Goal: Register for event/course: Register for event/course

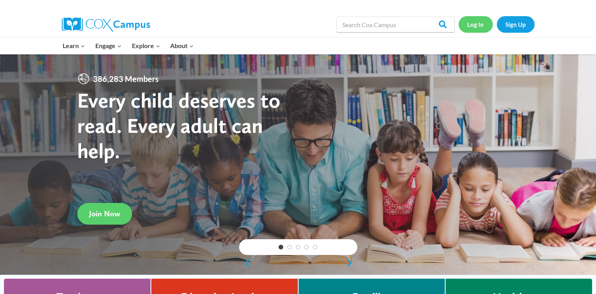
click at [478, 26] on link "Log In" at bounding box center [475, 24] width 34 height 16
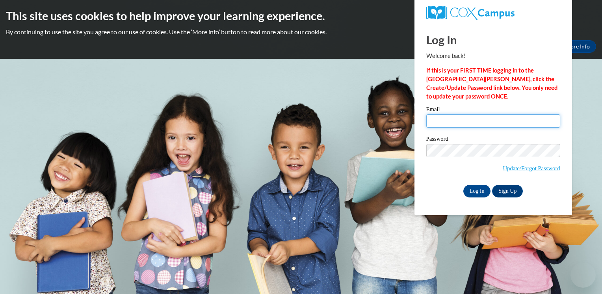
type input "dianajenkins06@gmail.com"
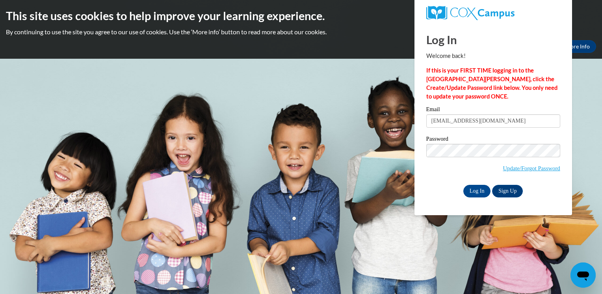
click at [392, 195] on body "This site uses cookies to help improve your learning experience. By continuing …" at bounding box center [301, 147] width 602 height 294
click at [474, 190] on input "Log In" at bounding box center [477, 191] width 28 height 13
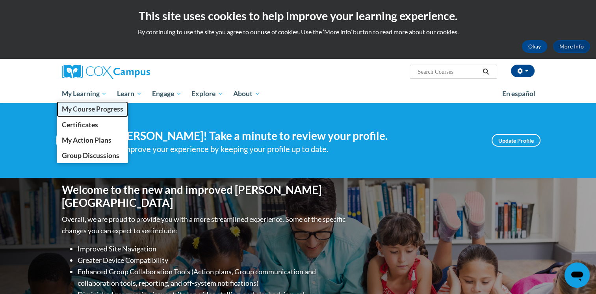
click at [96, 108] on span "My Course Progress" at bounding box center [91, 109] width 61 height 8
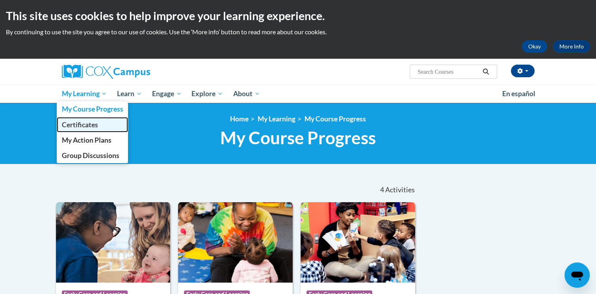
click at [80, 126] on span "Certificates" at bounding box center [79, 125] width 36 height 8
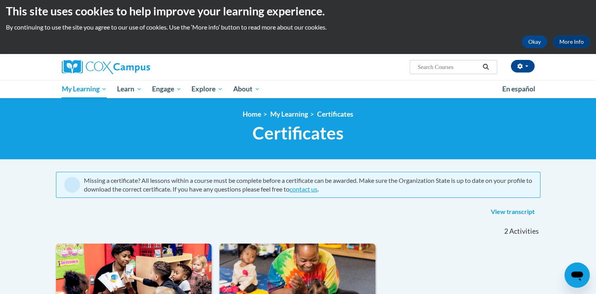
scroll to position [4, 0]
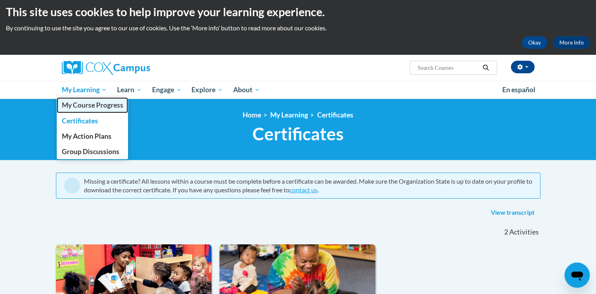
click at [95, 108] on span "My Course Progress" at bounding box center [91, 105] width 61 height 8
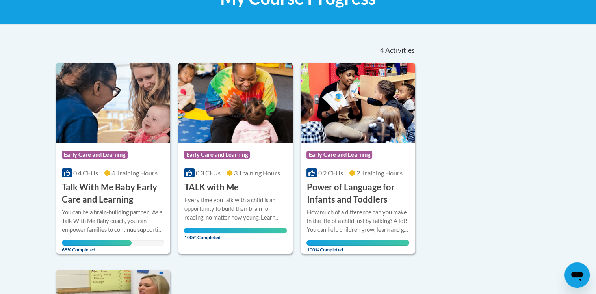
scroll to position [137, 0]
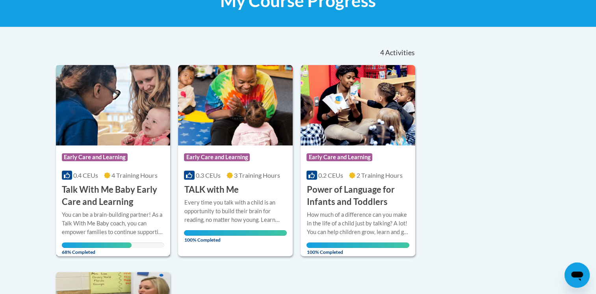
click at [129, 209] on div "More Info Open You can be a brain-building partner! As a Talk With Me Baby coac…" at bounding box center [113, 231] width 115 height 46
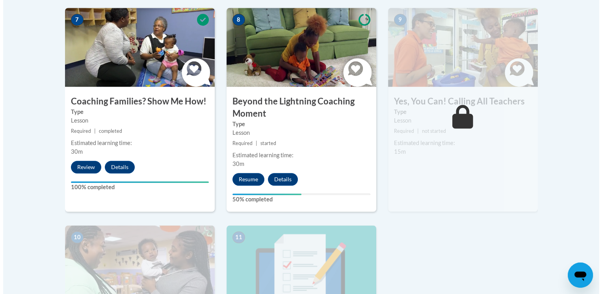
scroll to position [707, 0]
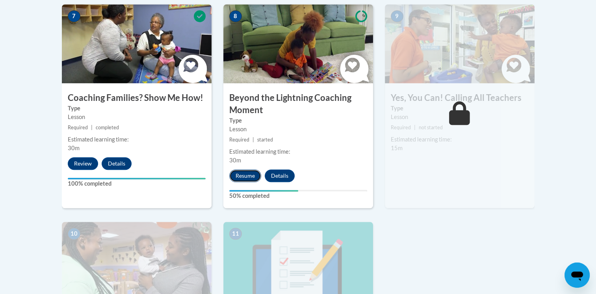
click at [246, 169] on button "Resume" at bounding box center [245, 175] width 32 height 13
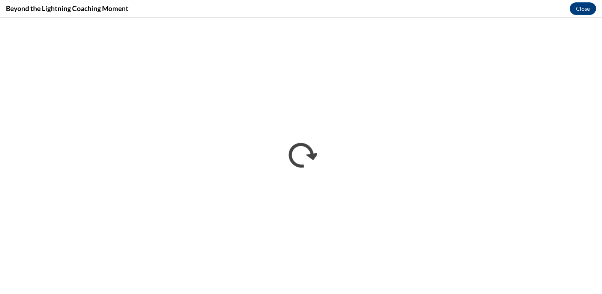
scroll to position [0, 0]
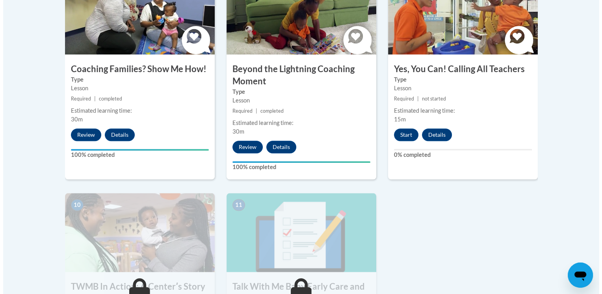
scroll to position [737, 0]
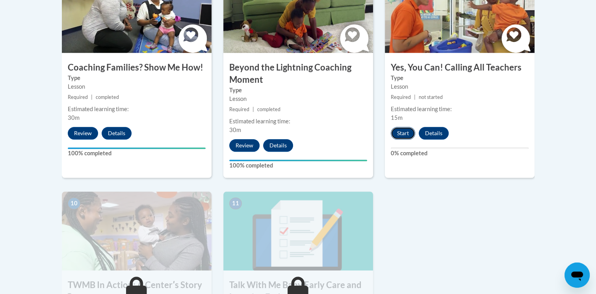
click at [399, 127] on button "Start" at bounding box center [403, 133] width 24 height 13
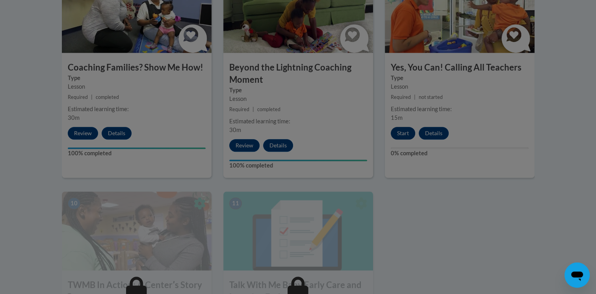
scroll to position [838, 0]
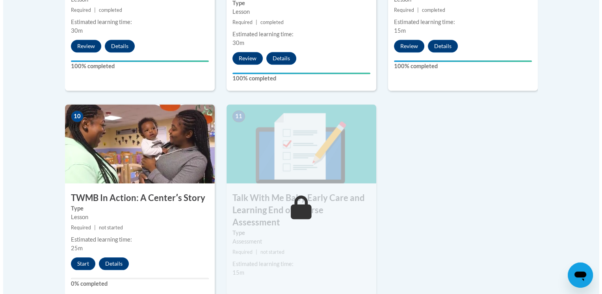
scroll to position [827, 0]
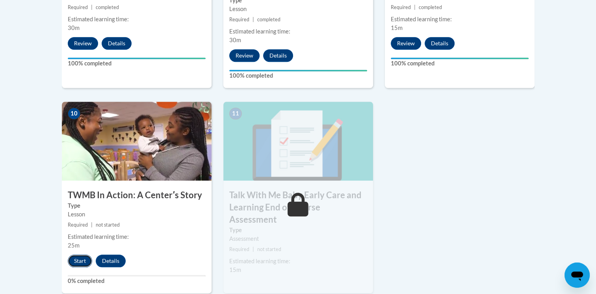
click at [73, 254] on button "Start" at bounding box center [80, 260] width 24 height 13
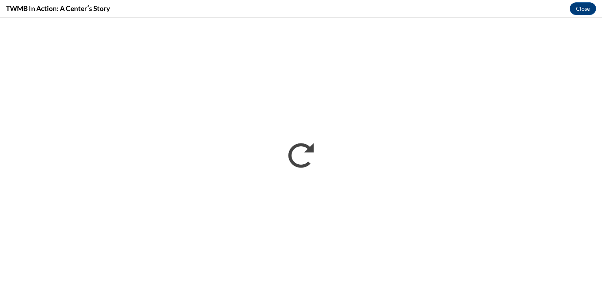
scroll to position [0, 0]
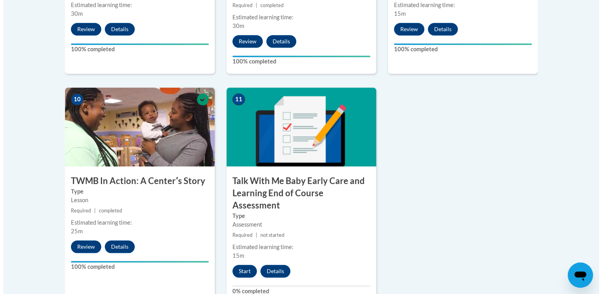
scroll to position [841, 0]
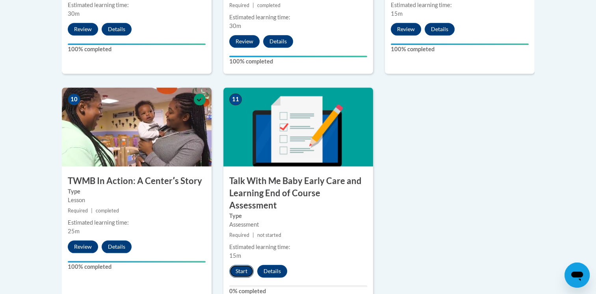
click at [240, 265] on button "Start" at bounding box center [241, 271] width 24 height 13
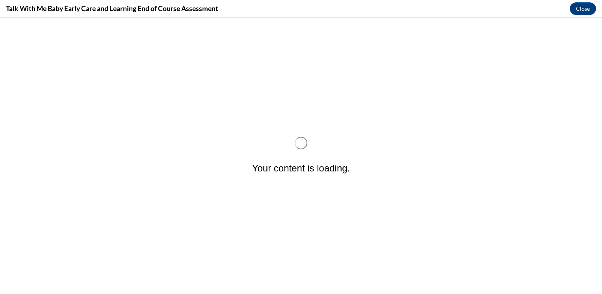
scroll to position [0, 0]
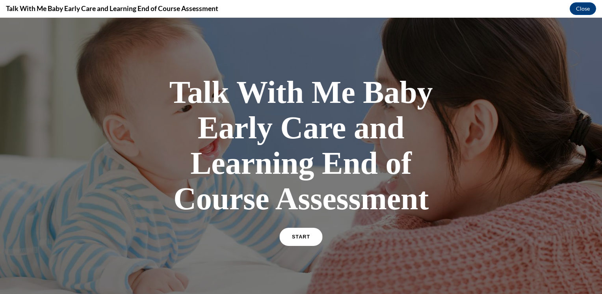
click at [308, 234] on link "START" at bounding box center [300, 237] width 43 height 18
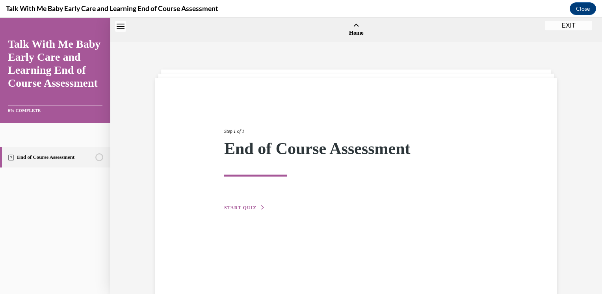
scroll to position [24, 0]
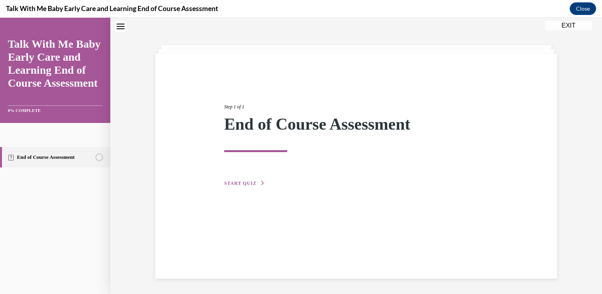
click at [228, 182] on span "START QUIZ" at bounding box center [240, 183] width 32 height 6
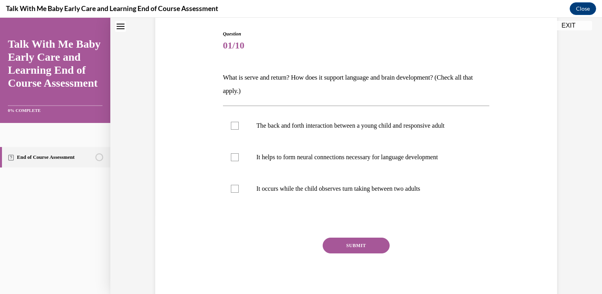
scroll to position [80, 0]
click at [223, 76] on p "What is serve and return? How does it support language and brain development? (…" at bounding box center [356, 83] width 267 height 27
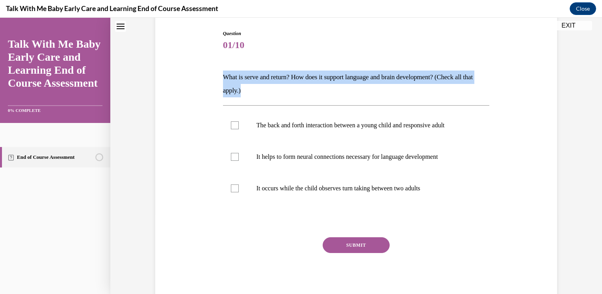
copy p "What is serve and return? How does it support language and brain development? (…"
click at [270, 92] on p "What is serve and return? How does it support language and brain development? (…" at bounding box center [356, 83] width 267 height 27
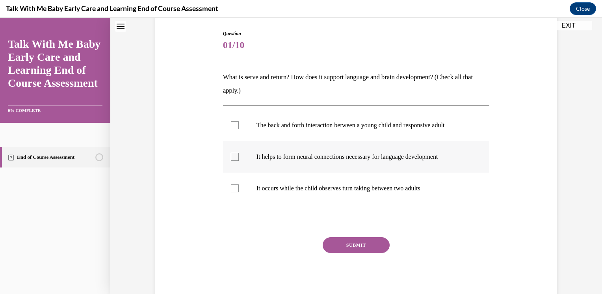
click at [277, 158] on p "It helps to form neural connections necessary for language development" at bounding box center [362, 157] width 213 height 8
click at [239, 158] on input "It helps to form neural connections necessary for language development" at bounding box center [235, 157] width 8 height 8
checkbox input "true"
click at [236, 127] on label "The back and forth interaction between a young child and responsive adult" at bounding box center [356, 125] width 267 height 32
click at [236, 127] on input "The back and forth interaction between a young child and responsive adult" at bounding box center [235, 125] width 8 height 8
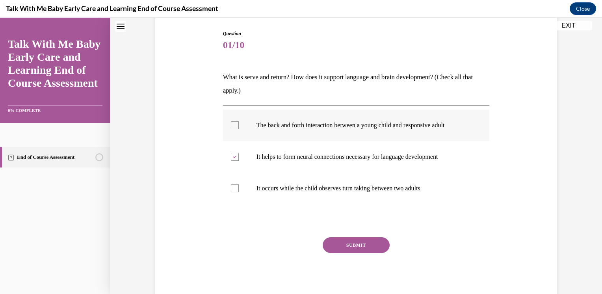
checkbox input "true"
click at [336, 249] on button "SUBMIT" at bounding box center [356, 245] width 67 height 16
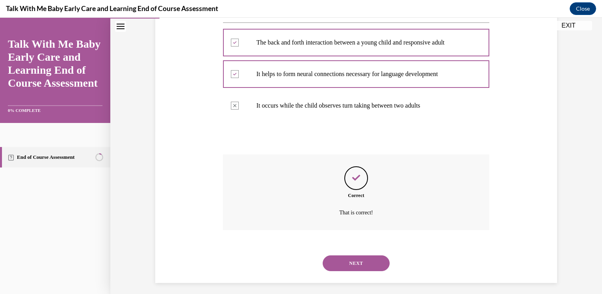
scroll to position [167, 0]
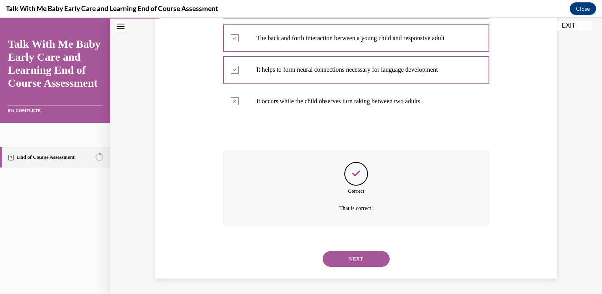
click at [345, 259] on button "NEXT" at bounding box center [356, 259] width 67 height 16
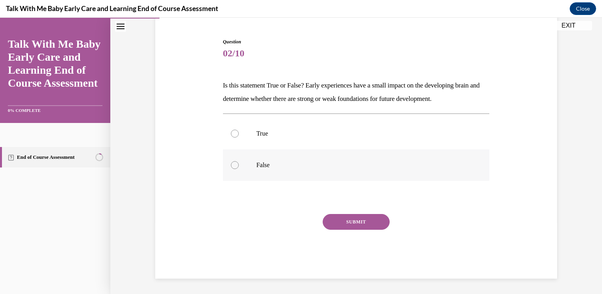
click at [271, 171] on label "False" at bounding box center [356, 165] width 267 height 32
click at [239, 169] on input "False" at bounding box center [235, 165] width 8 height 8
radio input "true"
click at [343, 222] on button "SUBMIT" at bounding box center [356, 222] width 67 height 16
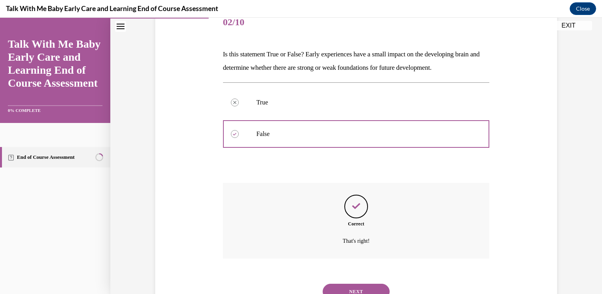
scroll to position [135, 0]
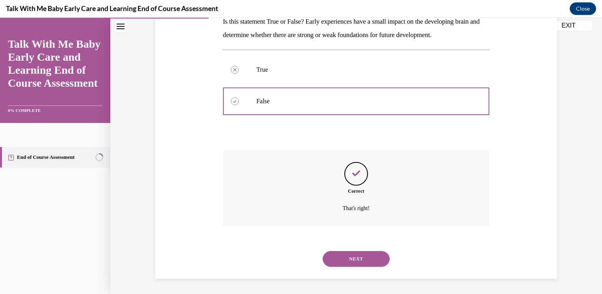
click at [359, 256] on button "NEXT" at bounding box center [356, 259] width 67 height 16
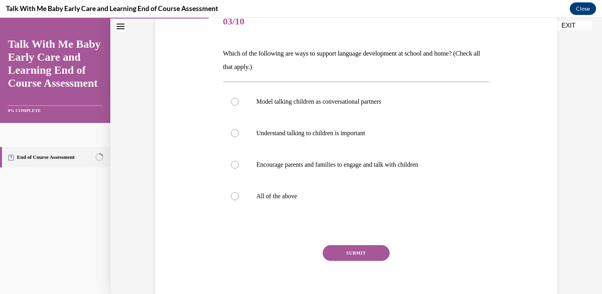
scroll to position [129, 0]
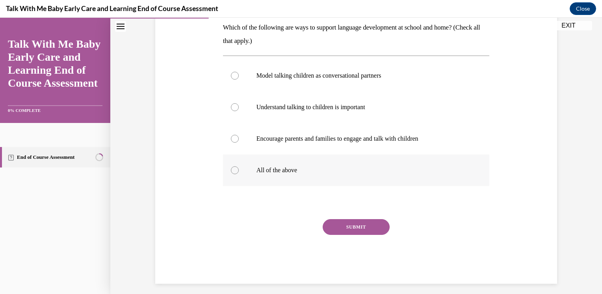
click at [277, 166] on p "All of the above" at bounding box center [362, 170] width 213 height 8
click at [239, 166] on input "All of the above" at bounding box center [235, 170] width 8 height 8
radio input "true"
click at [339, 232] on button "SUBMIT" at bounding box center [356, 227] width 67 height 16
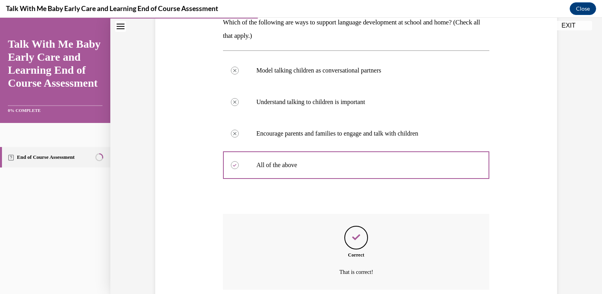
scroll to position [198, 0]
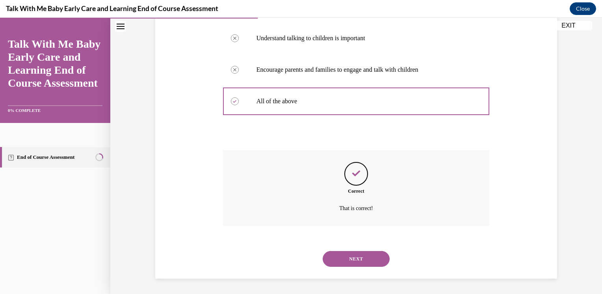
click at [364, 258] on button "NEXT" at bounding box center [356, 259] width 67 height 16
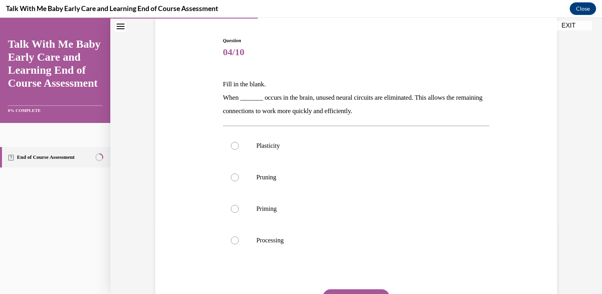
scroll to position [78, 0]
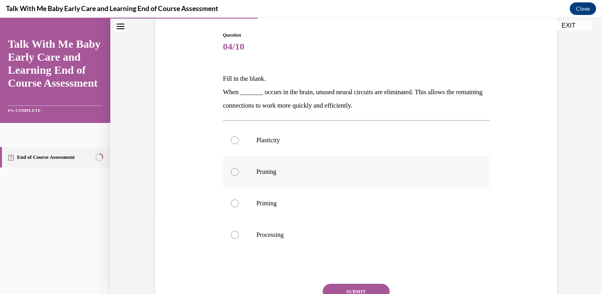
click at [265, 178] on label "Pruning" at bounding box center [356, 172] width 267 height 32
click at [239, 176] on input "Pruning" at bounding box center [235, 172] width 8 height 8
radio input "true"
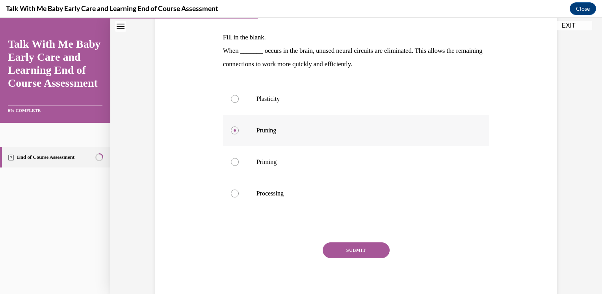
scroll to position [121, 0]
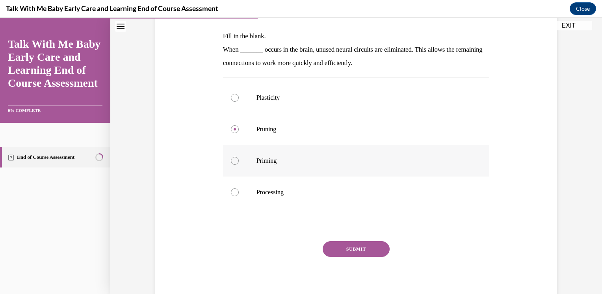
click at [316, 169] on label "Priming" at bounding box center [356, 161] width 267 height 32
click at [239, 165] on input "Priming" at bounding box center [235, 161] width 8 height 8
radio input "true"
click at [346, 243] on button "SUBMIT" at bounding box center [356, 249] width 67 height 16
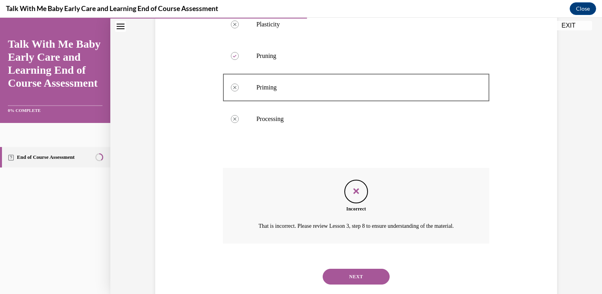
scroll to position [221, 0]
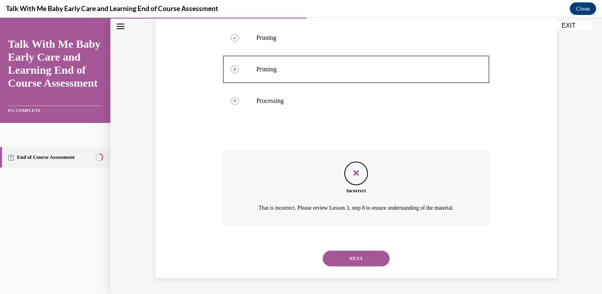
click at [347, 254] on button "NEXT" at bounding box center [356, 258] width 67 height 16
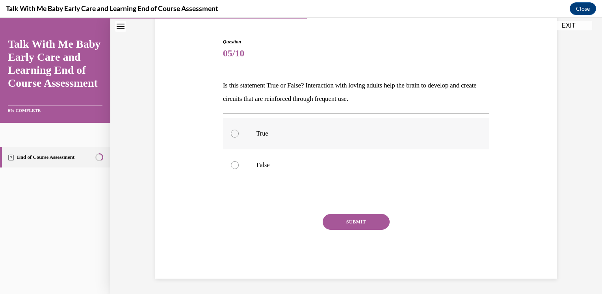
click at [256, 126] on label "True" at bounding box center [356, 134] width 267 height 32
click at [239, 130] on input "True" at bounding box center [235, 134] width 8 height 8
radio input "true"
click at [358, 223] on button "SUBMIT" at bounding box center [356, 222] width 67 height 16
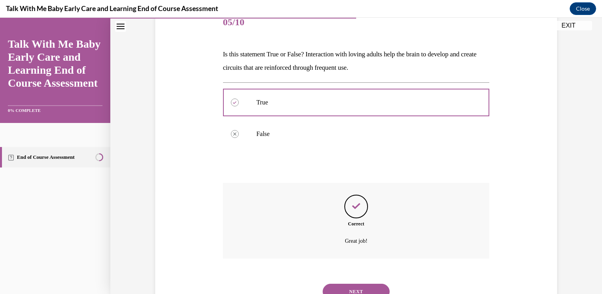
scroll to position [135, 0]
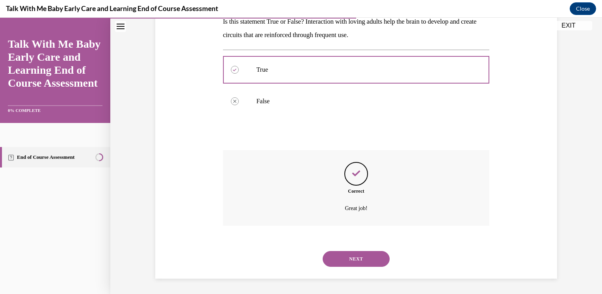
click at [349, 259] on button "NEXT" at bounding box center [356, 259] width 67 height 16
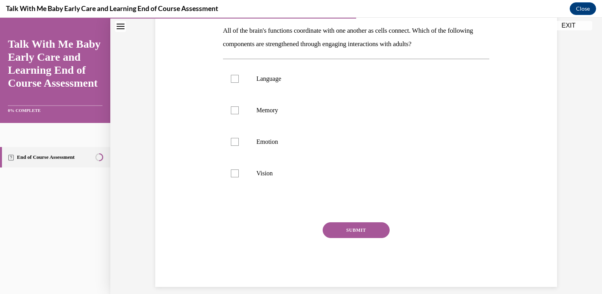
scroll to position [127, 0]
click at [259, 76] on p "Language" at bounding box center [362, 78] width 213 height 8
click at [239, 76] on input "Language" at bounding box center [235, 78] width 8 height 8
checkbox input "true"
click at [338, 228] on button "SUBMIT" at bounding box center [356, 229] width 67 height 16
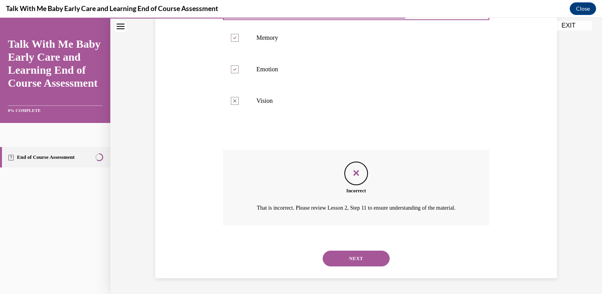
scroll to position [208, 0]
click at [357, 261] on button "NEXT" at bounding box center [356, 258] width 67 height 16
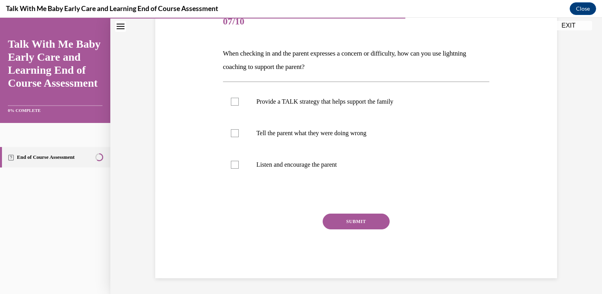
scroll to position [87, 0]
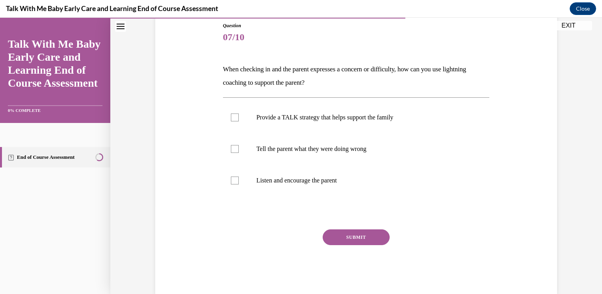
click at [230, 70] on p "When checking in and the parent expresses a concern or difficulty, how can you …" at bounding box center [356, 76] width 267 height 27
drag, startPoint x: 230, startPoint y: 70, endPoint x: 252, endPoint y: 67, distance: 21.9
click at [252, 67] on p "When checking in and the parent expresses a concern or difficulty, how can you …" at bounding box center [356, 76] width 267 height 27
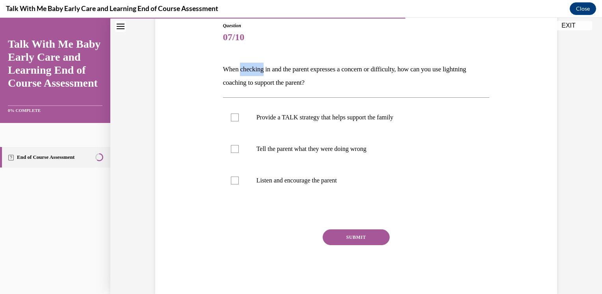
click at [252, 67] on p "When checking in and the parent expresses a concern or difficulty, how can you …" at bounding box center [356, 76] width 267 height 27
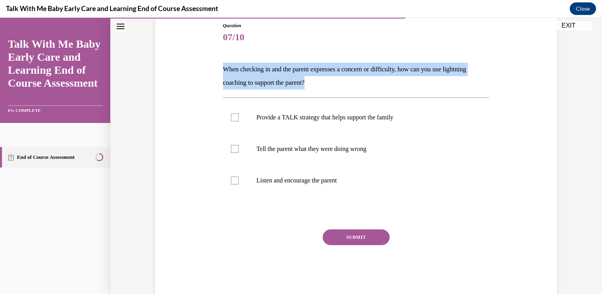
copy p "When checking in and the parent expresses a concern or difficulty, how can you …"
click at [175, 57] on div "Question 07/10 When checking in and the parent expresses a concern or difficult…" at bounding box center [356, 145] width 406 height 295
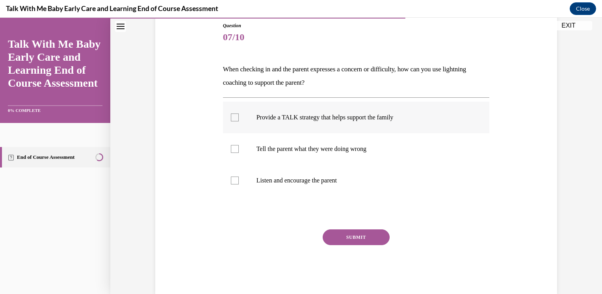
click at [300, 108] on label "Provide a TALK strategy that helps support the family" at bounding box center [356, 118] width 267 height 32
click at [239, 113] on input "Provide a TALK strategy that helps support the family" at bounding box center [235, 117] width 8 height 8
checkbox input "true"
click at [257, 184] on p "Listen and encourage the parent" at bounding box center [362, 180] width 213 height 8
click at [239, 184] on input "Listen and encourage the parent" at bounding box center [235, 180] width 8 height 8
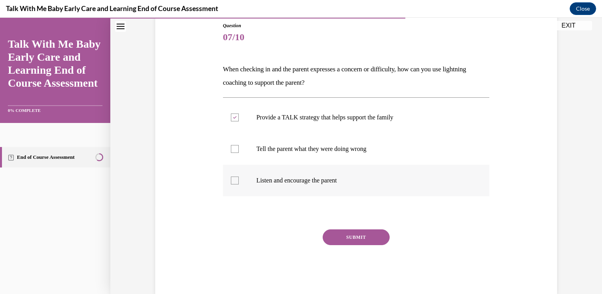
checkbox input "true"
click at [340, 238] on button "SUBMIT" at bounding box center [356, 237] width 67 height 16
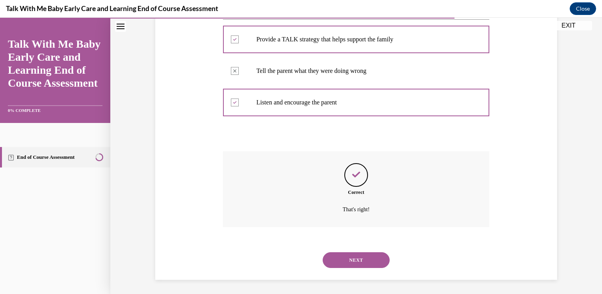
scroll to position [167, 0]
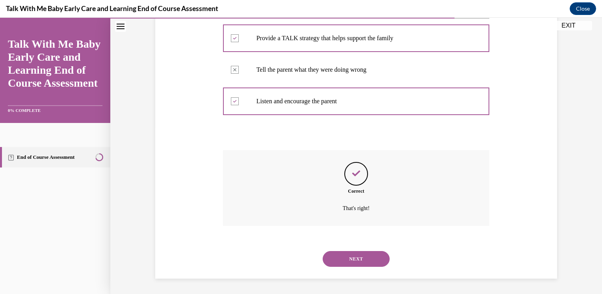
click at [352, 257] on button "NEXT" at bounding box center [356, 259] width 67 height 16
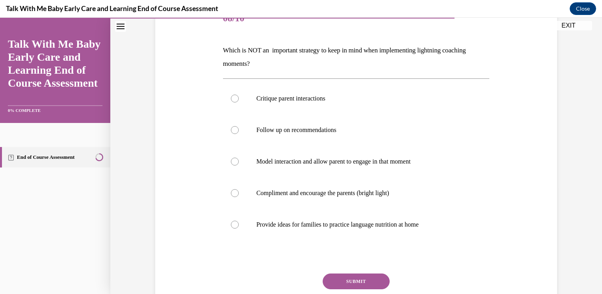
scroll to position [107, 0]
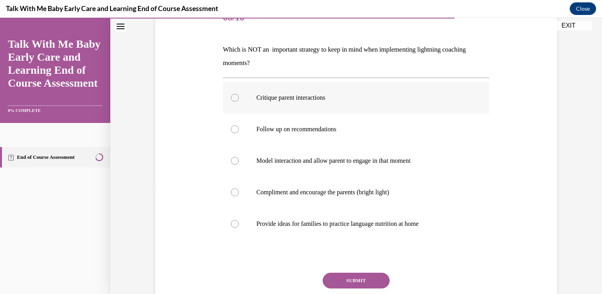
click at [300, 98] on p "Critique parent interactions" at bounding box center [362, 98] width 213 height 8
click at [239, 98] on input "Critique parent interactions" at bounding box center [235, 98] width 8 height 8
radio input "true"
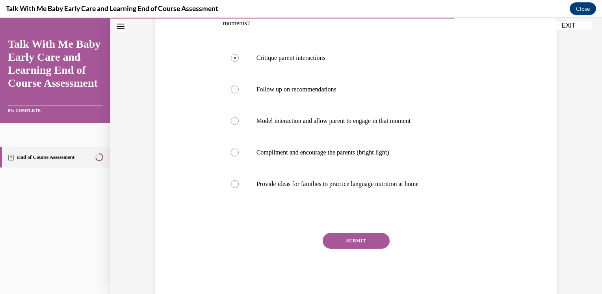
scroll to position [151, 0]
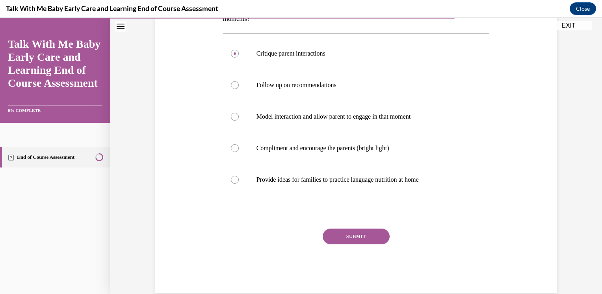
click at [345, 235] on button "SUBMIT" at bounding box center [356, 236] width 67 height 16
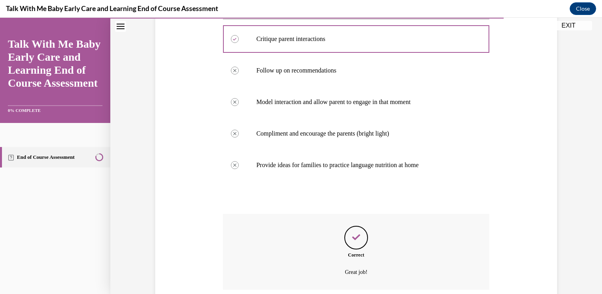
scroll to position [230, 0]
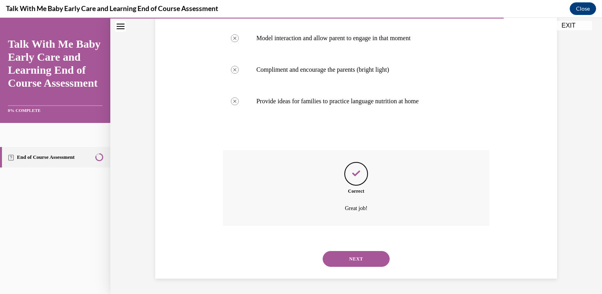
click at [344, 260] on button "NEXT" at bounding box center [356, 259] width 67 height 16
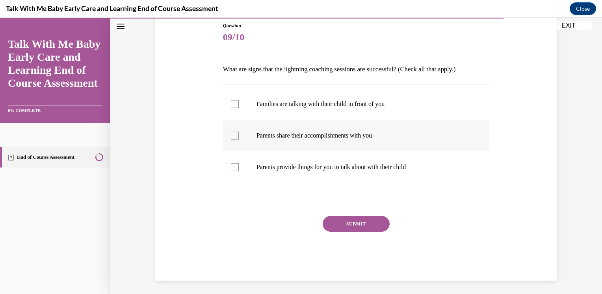
click at [279, 136] on p "Parents share their accomplishments with you" at bounding box center [362, 136] width 213 height 8
click at [239, 136] on input "Parents share their accomplishments with you" at bounding box center [235, 136] width 8 height 8
checkbox input "true"
click at [298, 169] on p "Parents provide things for you to talk about with their child" at bounding box center [362, 167] width 213 height 8
click at [239, 169] on input "Parents provide things for you to talk about with their child" at bounding box center [235, 167] width 8 height 8
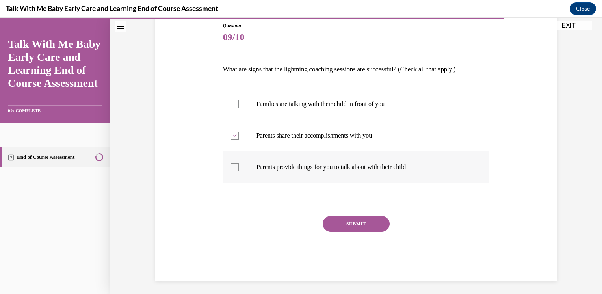
checkbox input "true"
click at [353, 222] on button "SUBMIT" at bounding box center [356, 224] width 67 height 16
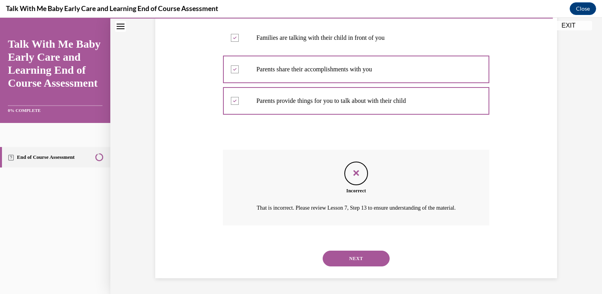
scroll to position [162, 0]
click at [343, 260] on button "NEXT" at bounding box center [356, 258] width 67 height 16
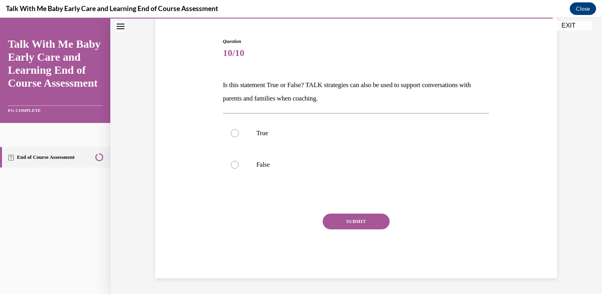
scroll to position [71, 0]
click at [241, 139] on label "True" at bounding box center [356, 134] width 267 height 32
click at [239, 137] on input "True" at bounding box center [235, 134] width 8 height 8
radio input "true"
click at [343, 222] on button "SUBMIT" at bounding box center [356, 222] width 67 height 16
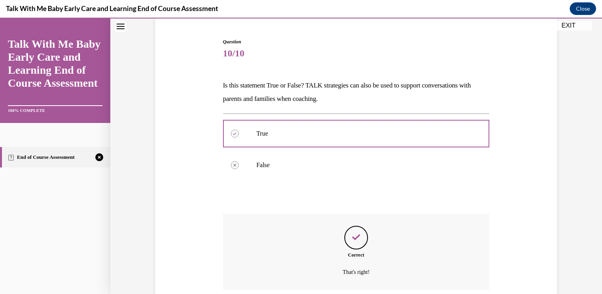
scroll to position [135, 0]
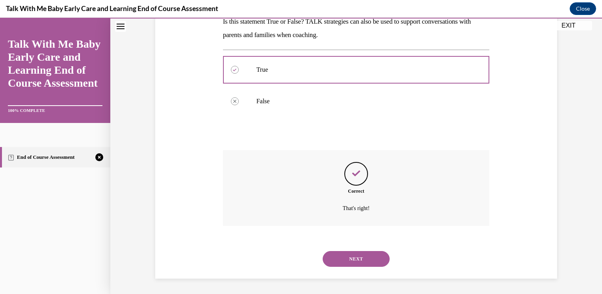
click at [331, 260] on button "NEXT" at bounding box center [356, 259] width 67 height 16
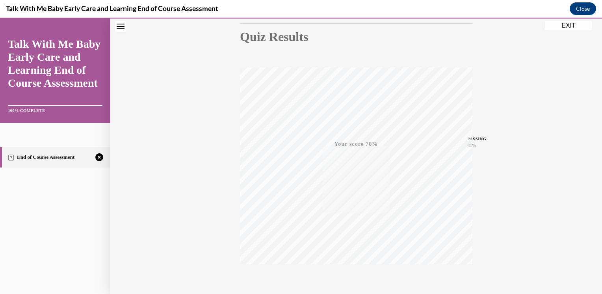
scroll to position [127, 0]
click at [352, 247] on icon "button" at bounding box center [356, 246] width 28 height 9
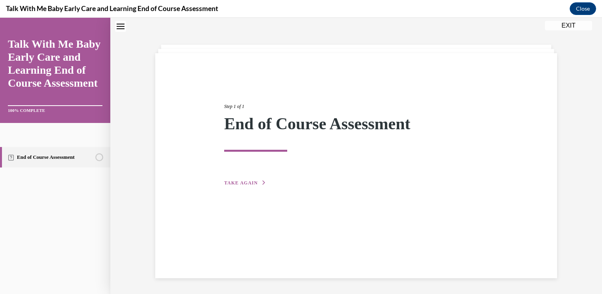
scroll to position [25, 0]
click at [221, 177] on div "Step 1 of 1 End of Course Assessment TAKE AGAIN" at bounding box center [356, 136] width 276 height 102
click at [235, 185] on span "TAKE AGAIN" at bounding box center [240, 183] width 33 height 6
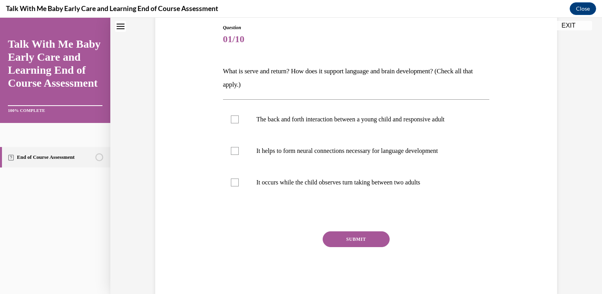
scroll to position [86, 0]
click at [279, 123] on label "The back and forth interaction between a young child and responsive adult" at bounding box center [356, 119] width 267 height 32
click at [239, 123] on input "The back and forth interaction between a young child and responsive adult" at bounding box center [235, 119] width 8 height 8
checkbox input "true"
click at [284, 148] on p "It helps to form neural connections necessary for language development" at bounding box center [362, 150] width 213 height 8
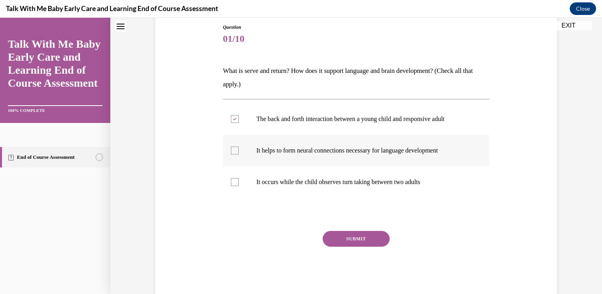
click at [239, 148] on input "It helps to form neural connections necessary for language development" at bounding box center [235, 150] width 8 height 8
checkbox input "true"
click at [336, 235] on button "SUBMIT" at bounding box center [356, 239] width 67 height 16
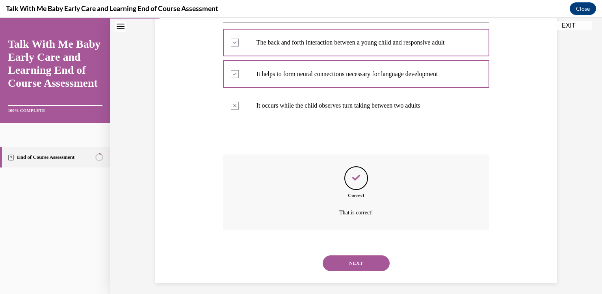
scroll to position [167, 0]
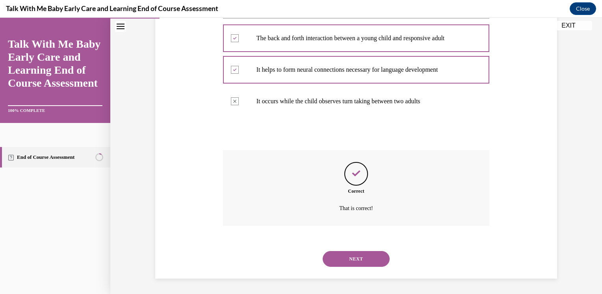
click at [346, 261] on button "NEXT" at bounding box center [356, 259] width 67 height 16
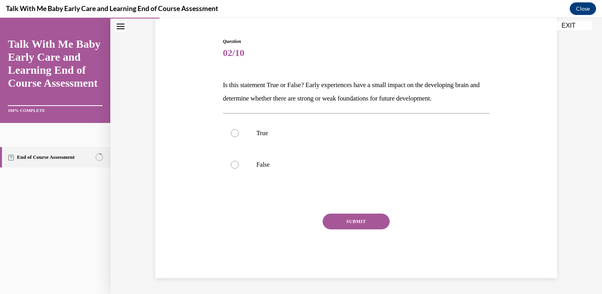
scroll to position [71, 0]
click at [276, 130] on p "True" at bounding box center [362, 134] width 213 height 8
click at [239, 130] on input "True" at bounding box center [235, 134] width 8 height 8
radio input "true"
click at [280, 169] on label "False" at bounding box center [356, 165] width 267 height 32
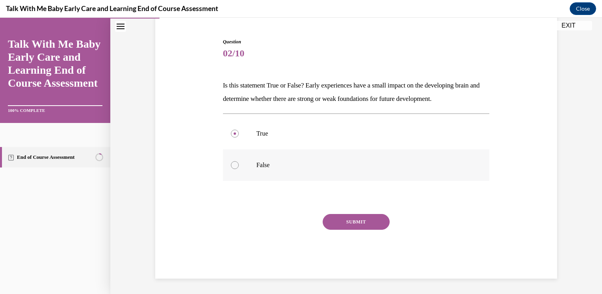
click at [239, 169] on input "False" at bounding box center [235, 165] width 8 height 8
radio input "true"
click at [331, 220] on button "SUBMIT" at bounding box center [356, 222] width 67 height 16
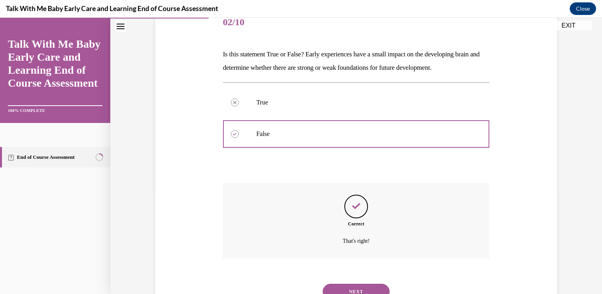
scroll to position [135, 0]
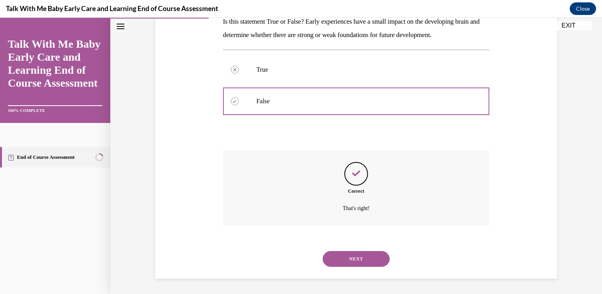
click at [345, 254] on button "NEXT" at bounding box center [356, 259] width 67 height 16
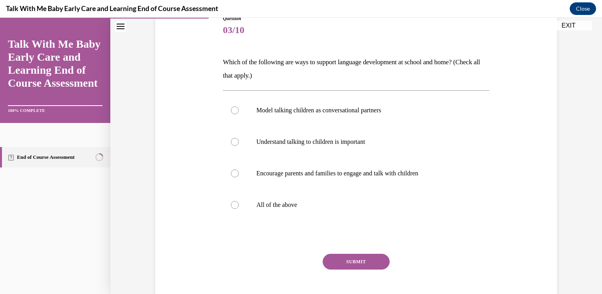
scroll to position [88, 0]
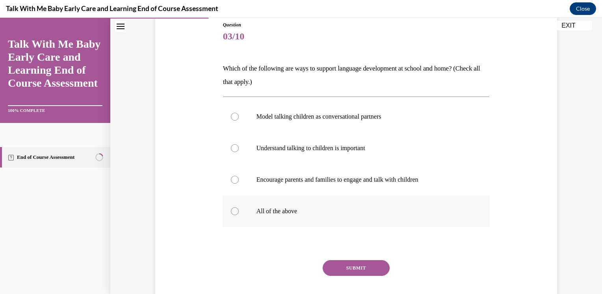
click at [260, 202] on label "All of the above" at bounding box center [356, 211] width 267 height 32
click at [239, 207] on input "All of the above" at bounding box center [235, 211] width 8 height 8
radio input "true"
click at [344, 270] on button "SUBMIT" at bounding box center [356, 268] width 67 height 16
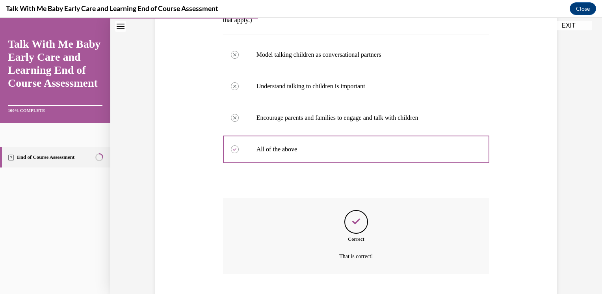
scroll to position [198, 0]
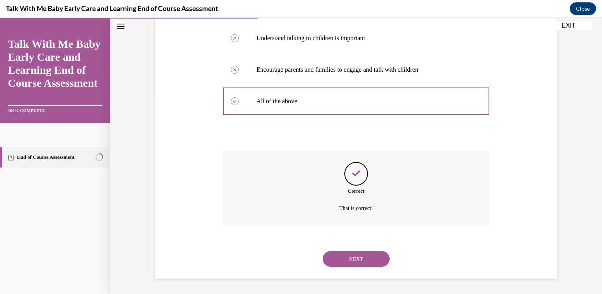
click at [340, 266] on div "NEXT" at bounding box center [356, 259] width 267 height 32
drag, startPoint x: 339, startPoint y: 261, endPoint x: 328, endPoint y: 256, distance: 12.3
drag, startPoint x: 328, startPoint y: 256, endPoint x: 251, endPoint y: 245, distance: 77.2
click at [251, 245] on div "NEXT" at bounding box center [356, 259] width 267 height 32
click at [345, 261] on button "NEXT" at bounding box center [356, 259] width 67 height 16
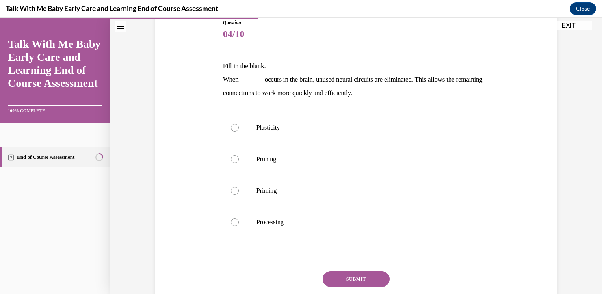
scroll to position [91, 0]
click at [296, 157] on p "Pruning" at bounding box center [362, 158] width 213 height 8
click at [239, 157] on input "Pruning" at bounding box center [235, 158] width 8 height 8
radio input "true"
click at [359, 273] on button "SUBMIT" at bounding box center [356, 278] width 67 height 16
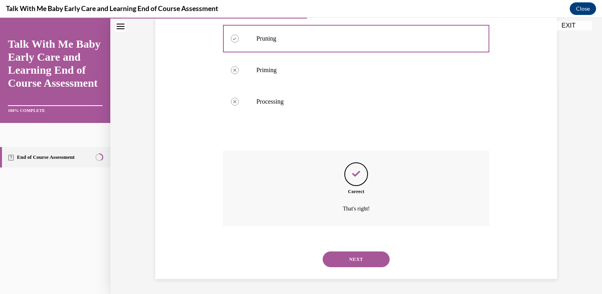
scroll to position [71, 0]
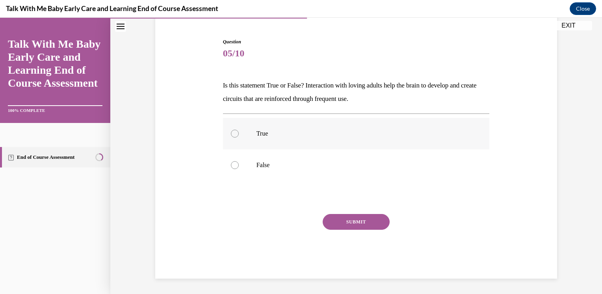
click at [270, 127] on label "True" at bounding box center [356, 134] width 267 height 32
click at [239, 130] on input "True" at bounding box center [235, 134] width 8 height 8
radio input "true"
click at [354, 224] on button "SUBMIT" at bounding box center [356, 222] width 67 height 16
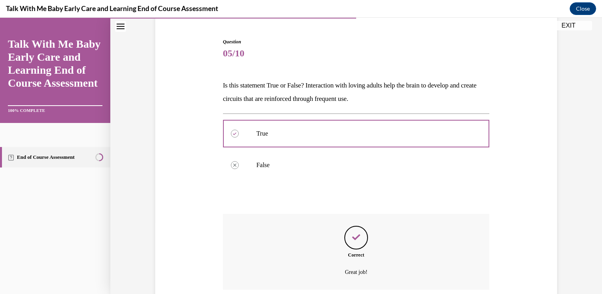
scroll to position [135, 0]
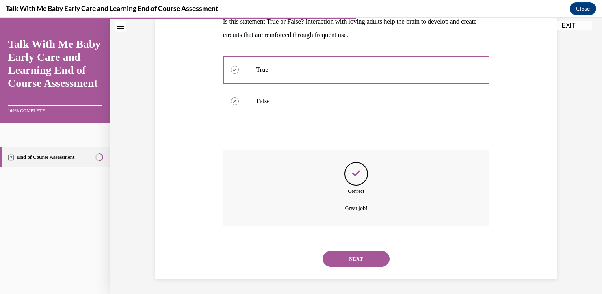
click at [332, 261] on button "NEXT" at bounding box center [356, 259] width 67 height 16
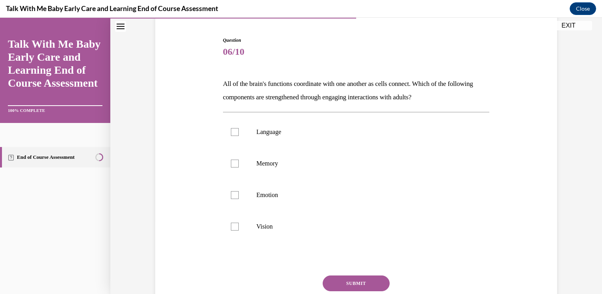
scroll to position [92, 0]
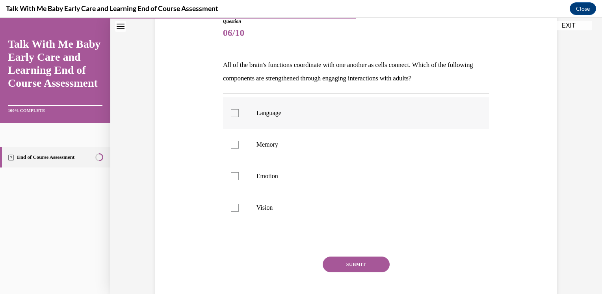
click at [278, 122] on label "Language" at bounding box center [356, 113] width 267 height 32
click at [239, 117] on input "Language" at bounding box center [235, 113] width 8 height 8
checkbox input "true"
click at [280, 146] on p "Memory" at bounding box center [362, 145] width 213 height 8
click at [239, 146] on input "Memory" at bounding box center [235, 145] width 8 height 8
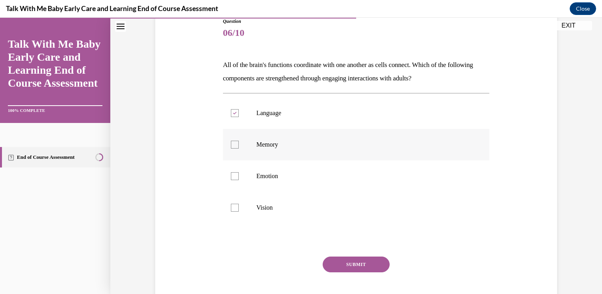
checkbox input "true"
click at [291, 179] on p "Emotion" at bounding box center [362, 176] width 213 height 8
click at [239, 179] on input "Emotion" at bounding box center [235, 176] width 8 height 8
checkbox input "true"
click at [297, 213] on label "Vision" at bounding box center [356, 208] width 267 height 32
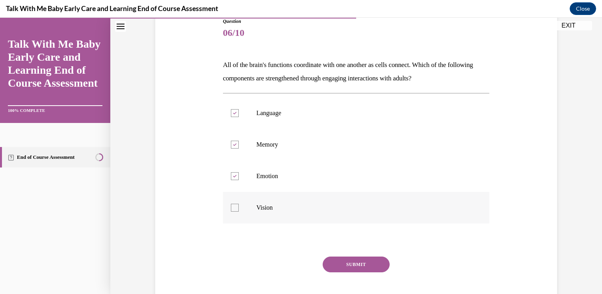
click at [239, 211] on input "Vision" at bounding box center [235, 208] width 8 height 8
checkbox input "true"
click at [345, 267] on button "SUBMIT" at bounding box center [356, 264] width 67 height 16
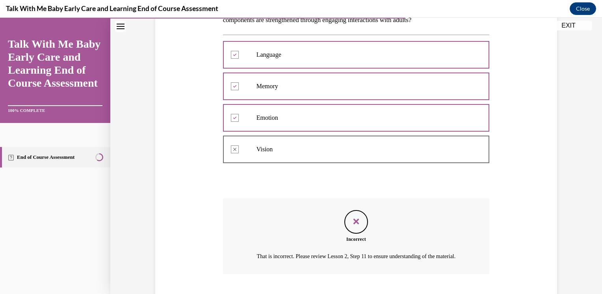
scroll to position [208, 0]
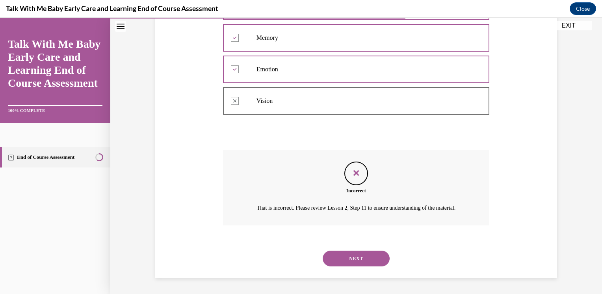
click at [351, 257] on button "NEXT" at bounding box center [356, 258] width 67 height 16
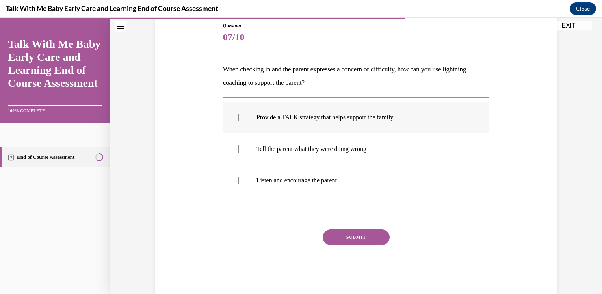
click at [343, 117] on p "Provide a TALK strategy that helps support the family" at bounding box center [362, 117] width 213 height 8
click at [239, 117] on input "Provide a TALK strategy that helps support the family" at bounding box center [235, 117] width 8 height 8
checkbox input "true"
click at [332, 143] on label "Tell the parent what they were doing wrong" at bounding box center [356, 149] width 267 height 32
click at [239, 145] on input "Tell the parent what they were doing wrong" at bounding box center [235, 149] width 8 height 8
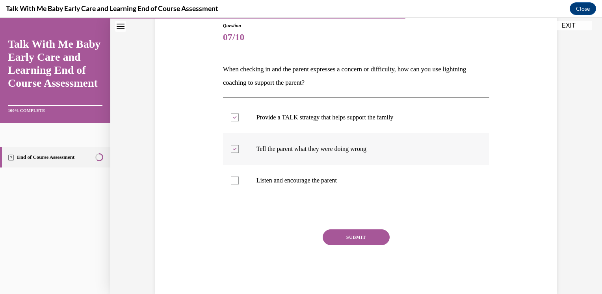
click at [332, 143] on label "Tell the parent what they were doing wrong" at bounding box center [356, 149] width 267 height 32
click at [239, 145] on input "Tell the parent what they were doing wrong" at bounding box center [235, 149] width 8 height 8
checkbox input "false"
click at [324, 180] on p "Listen and encourage the parent" at bounding box center [362, 180] width 213 height 8
click at [239, 180] on input "Listen and encourage the parent" at bounding box center [235, 180] width 8 height 8
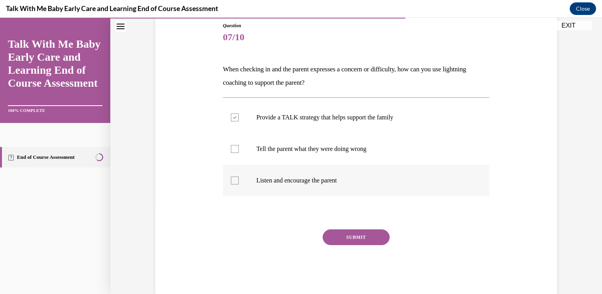
checkbox input "true"
click at [351, 238] on button "SUBMIT" at bounding box center [356, 237] width 67 height 16
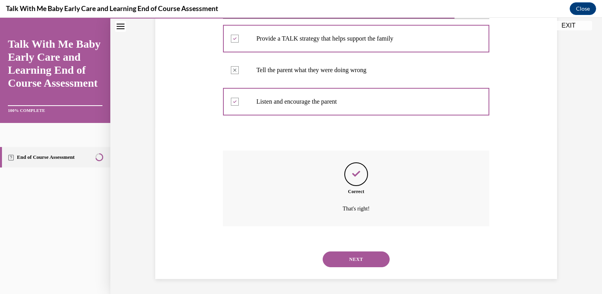
scroll to position [167, 0]
click at [354, 260] on button "NEXT" at bounding box center [356, 259] width 67 height 16
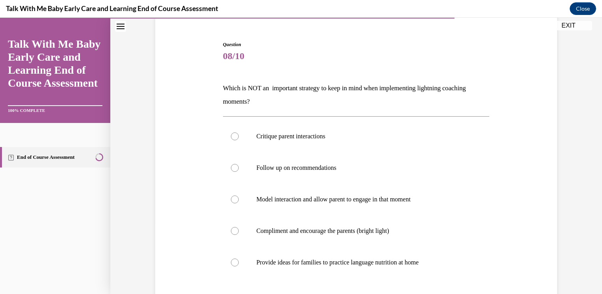
scroll to position [73, 0]
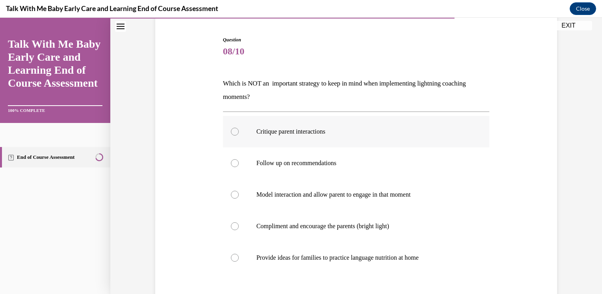
click at [321, 120] on label "Critique parent interactions" at bounding box center [356, 132] width 267 height 32
click at [239, 128] on input "Critique parent interactions" at bounding box center [235, 132] width 8 height 8
radio input "true"
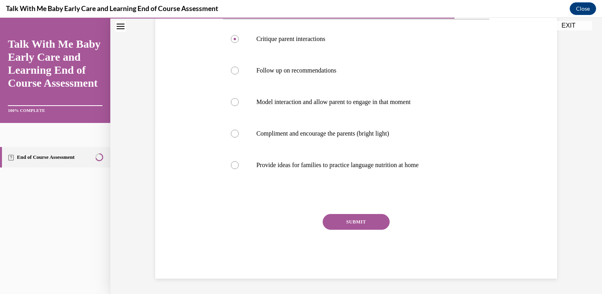
click at [353, 224] on button "SUBMIT" at bounding box center [356, 222] width 67 height 16
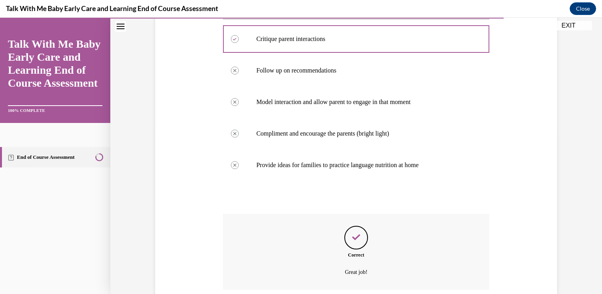
scroll to position [230, 0]
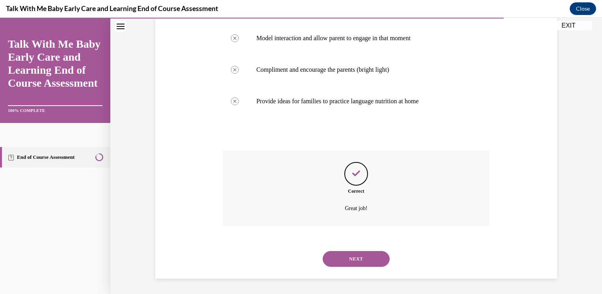
click at [356, 258] on button "NEXT" at bounding box center [356, 259] width 67 height 16
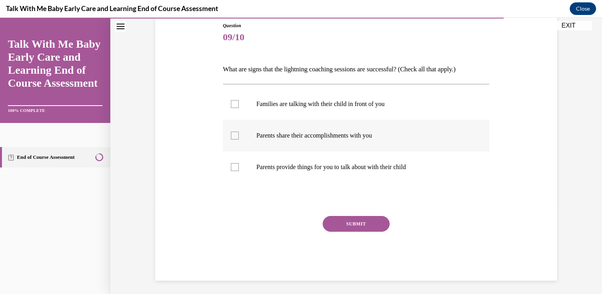
click at [276, 143] on label "Parents share their accomplishments with you" at bounding box center [356, 136] width 267 height 32
click at [239, 139] on input "Parents share their accomplishments with you" at bounding box center [235, 136] width 8 height 8
checkbox input "true"
click at [292, 174] on label "Parents provide things for you to talk about with their child" at bounding box center [356, 167] width 267 height 32
click at [239, 171] on input "Parents provide things for you to talk about with their child" at bounding box center [235, 167] width 8 height 8
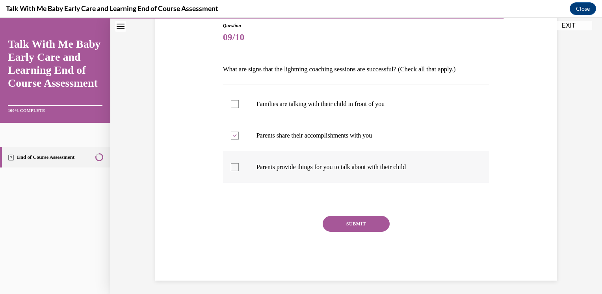
checkbox input "true"
click at [345, 223] on button "SUBMIT" at bounding box center [356, 224] width 67 height 16
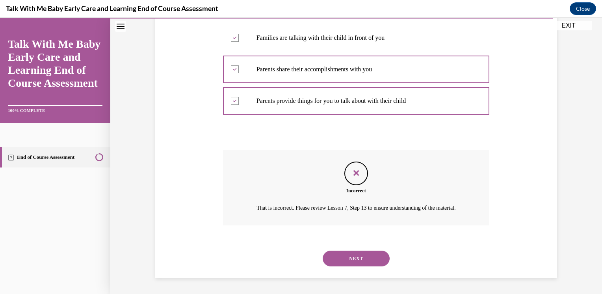
scroll to position [162, 0]
click at [351, 258] on button "NEXT" at bounding box center [356, 258] width 67 height 16
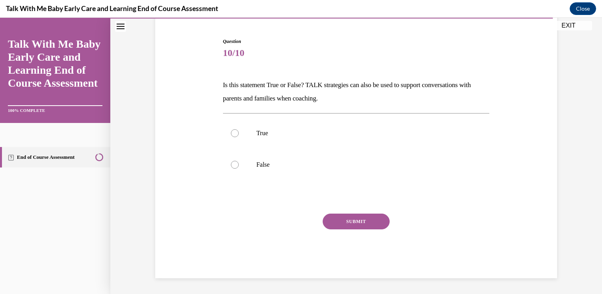
scroll to position [71, 0]
click at [267, 138] on label "True" at bounding box center [356, 134] width 267 height 32
click at [239, 137] on input "True" at bounding box center [235, 134] width 8 height 8
radio input "true"
click at [350, 219] on button "SUBMIT" at bounding box center [356, 222] width 67 height 16
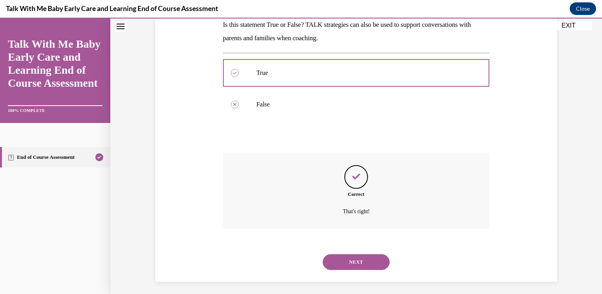
scroll to position [135, 0]
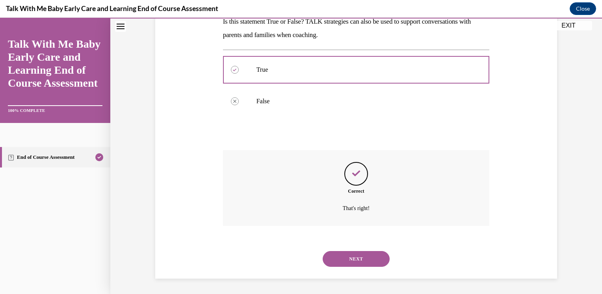
click at [345, 256] on button "NEXT" at bounding box center [356, 259] width 67 height 16
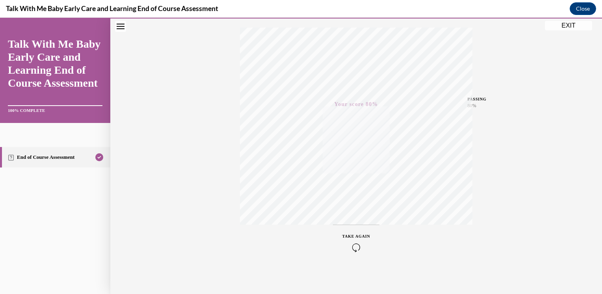
scroll to position [127, 0]
click at [568, 22] on button "EXIT" at bounding box center [568, 25] width 47 height 9
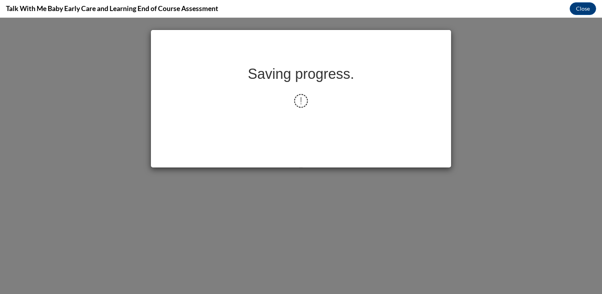
scroll to position [0, 0]
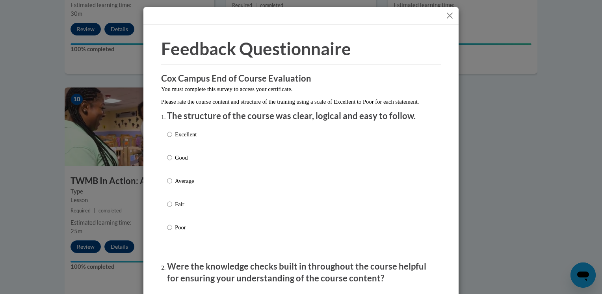
click at [170, 145] on label "Excellent" at bounding box center [182, 140] width 30 height 21
click at [170, 139] on input "Excellent" at bounding box center [169, 134] width 5 height 9
radio input "true"
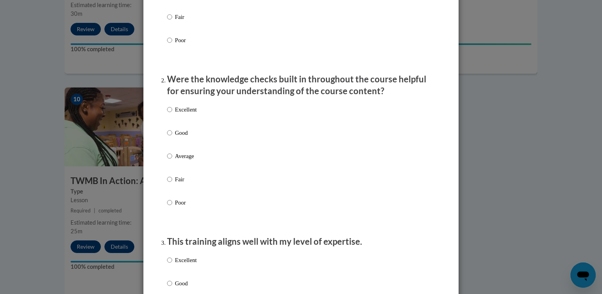
scroll to position [191, 0]
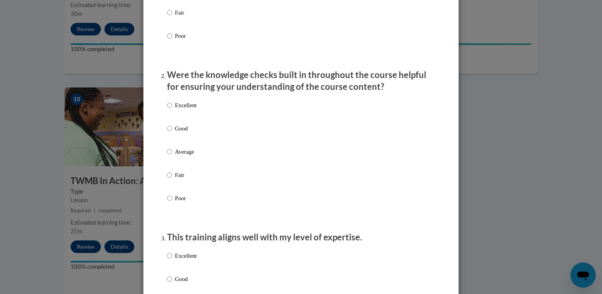
click at [187, 109] on p "Excellent" at bounding box center [186, 105] width 22 height 9
click at [172, 109] on input "Excellent" at bounding box center [169, 105] width 5 height 9
radio input "true"
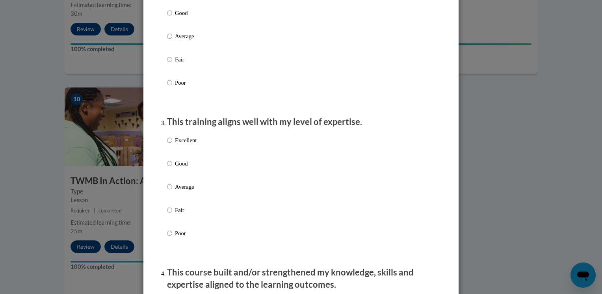
scroll to position [310, 0]
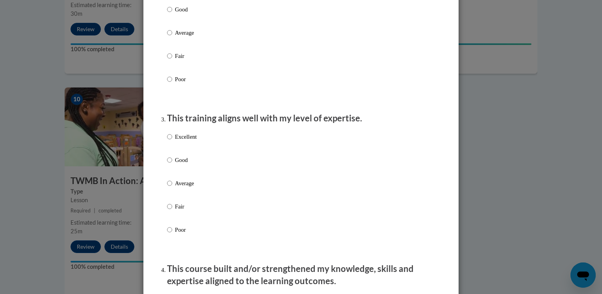
click at [190, 141] on p "Excellent" at bounding box center [186, 136] width 22 height 9
click at [172, 141] on input "Excellent" at bounding box center [169, 136] width 5 height 9
radio input "true"
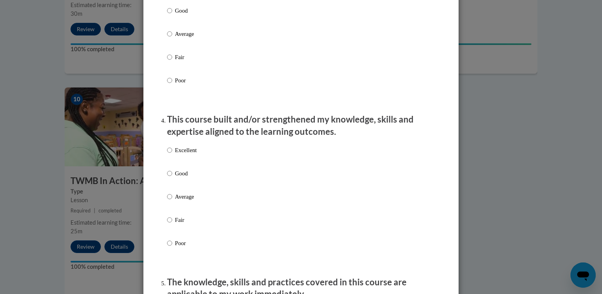
scroll to position [461, 0]
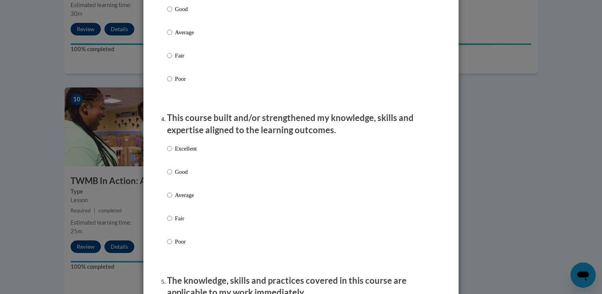
click at [191, 153] on p "Excellent" at bounding box center [186, 148] width 22 height 9
click at [172, 153] on input "Excellent" at bounding box center [169, 148] width 5 height 9
radio input "true"
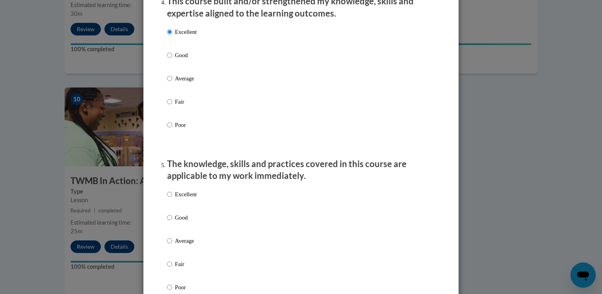
click at [193, 198] on p "Excellent" at bounding box center [186, 194] width 22 height 9
click at [172, 198] on input "Excellent" at bounding box center [169, 194] width 5 height 9
radio input "true"
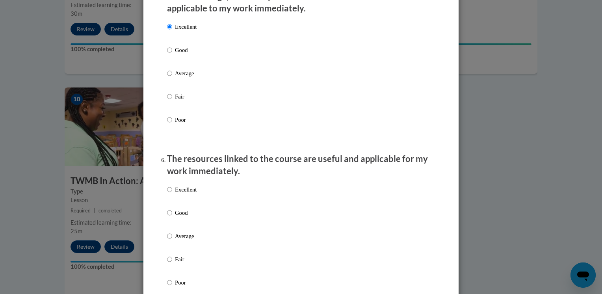
click at [189, 194] on p "Excellent" at bounding box center [186, 189] width 22 height 9
click at [172, 194] on input "Excellent" at bounding box center [169, 189] width 5 height 9
radio input "true"
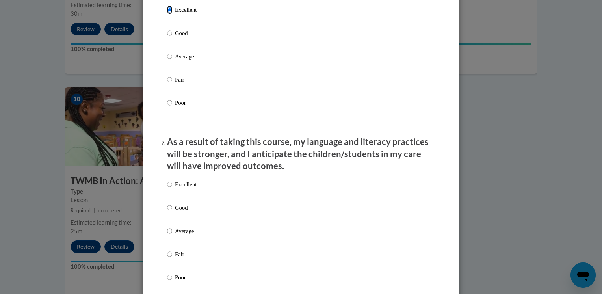
scroll to position [929, 0]
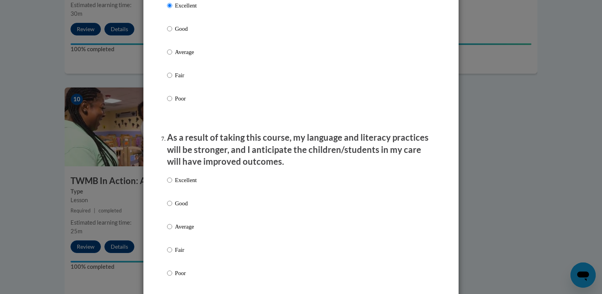
click at [187, 184] on p "Excellent" at bounding box center [186, 180] width 22 height 9
click at [172, 184] on input "Excellent" at bounding box center [169, 180] width 5 height 9
radio input "true"
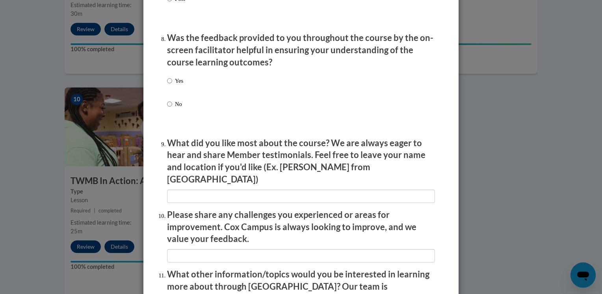
scroll to position [1203, 0]
click at [175, 85] on p "Yes" at bounding box center [179, 80] width 8 height 9
click at [172, 85] on input "Yes" at bounding box center [169, 80] width 5 height 9
radio input "true"
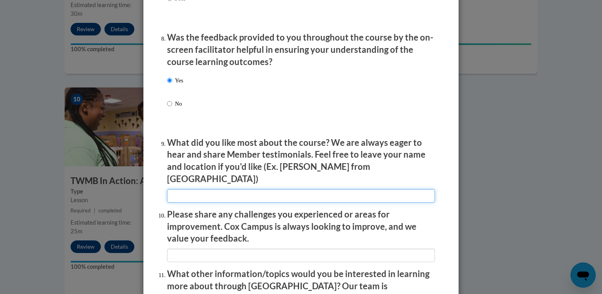
click at [189, 189] on input "textbox" at bounding box center [301, 195] width 268 height 13
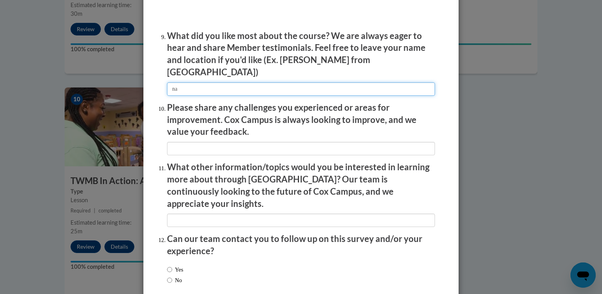
scroll to position [1317, 0]
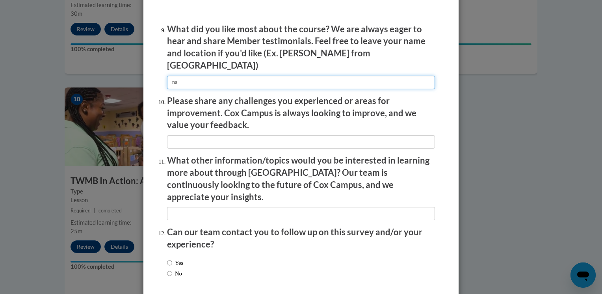
type input "na"
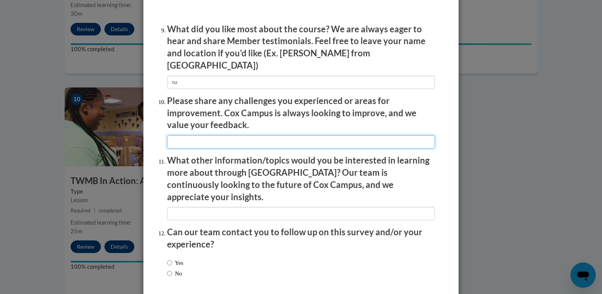
click at [179, 142] on input "textbox" at bounding box center [301, 141] width 268 height 13
type input "n/a"
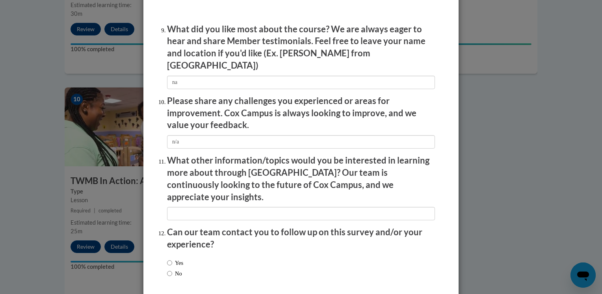
type input "n/a"
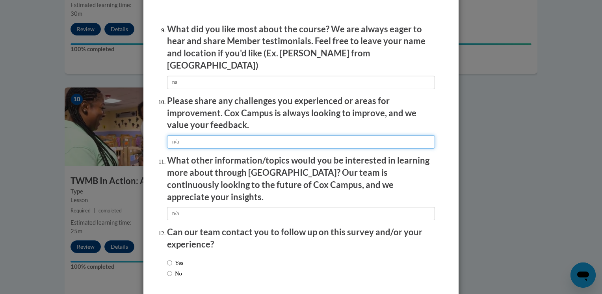
scroll to position [1346, 0]
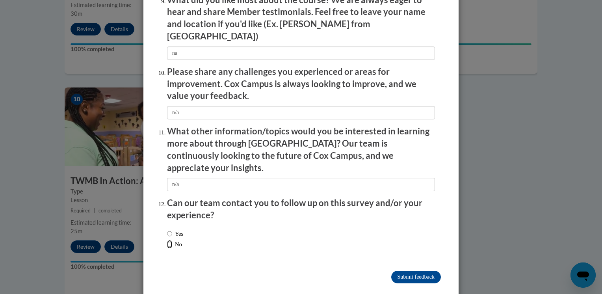
click at [167, 240] on input "No" at bounding box center [169, 244] width 5 height 9
radio input "true"
click at [401, 271] on input "Submit feedback" at bounding box center [416, 277] width 50 height 13
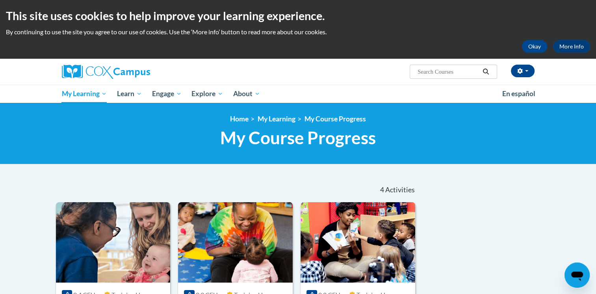
click at [443, 69] on input "Search..." at bounding box center [448, 71] width 63 height 9
click at [486, 73] on icon "Search" at bounding box center [485, 72] width 7 height 6
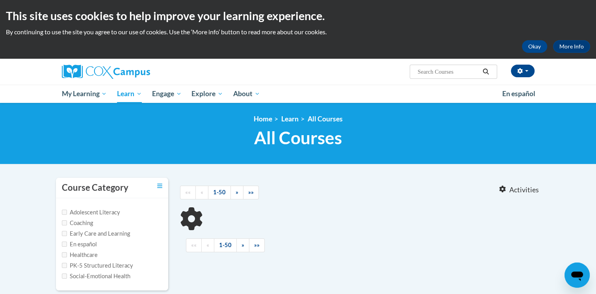
scroll to position [144, 0]
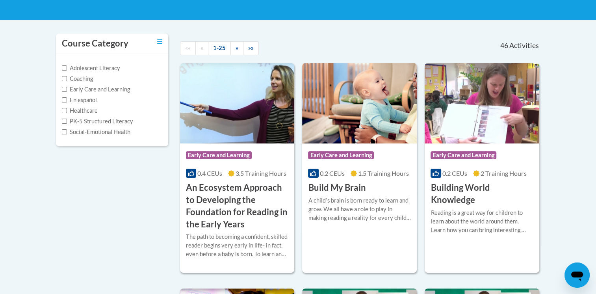
click at [114, 89] on label "Early Care and Learning" at bounding box center [96, 89] width 68 height 9
click at [67, 89] on input "Early Care and Learning" at bounding box center [64, 89] width 5 height 5
checkbox input "true"
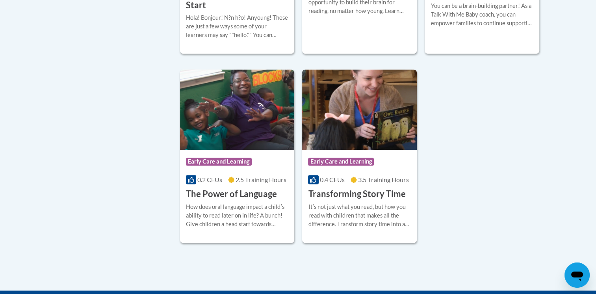
scroll to position [1205, 0]
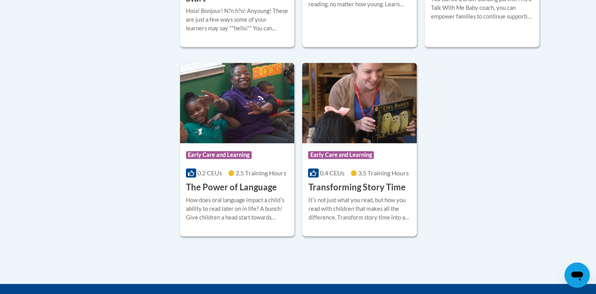
click at [340, 193] on h3 "Transforming Story Time" at bounding box center [356, 187] width 97 height 12
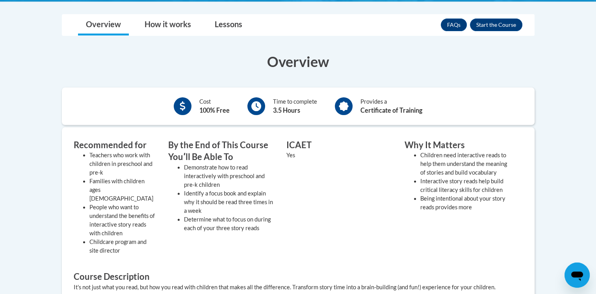
scroll to position [197, 0]
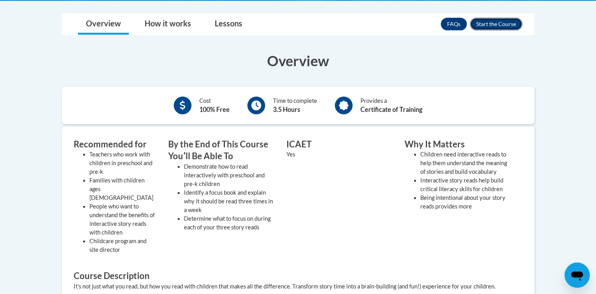
click at [493, 23] on button "Enroll" at bounding box center [496, 24] width 52 height 13
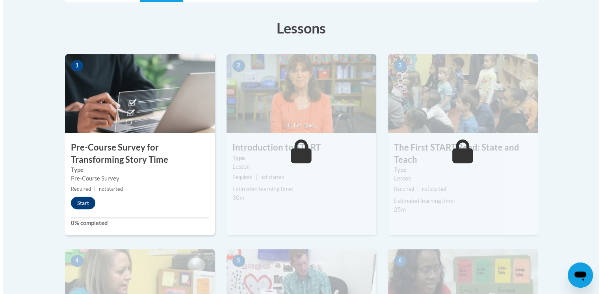
scroll to position [211, 0]
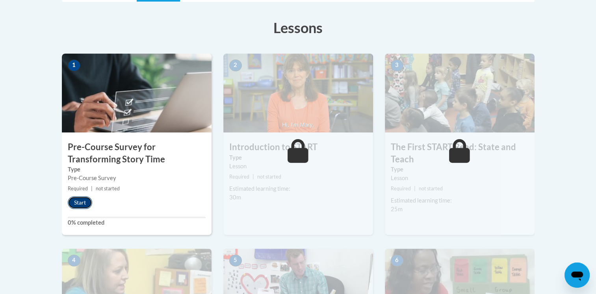
click at [77, 206] on button "Start" at bounding box center [80, 202] width 24 height 13
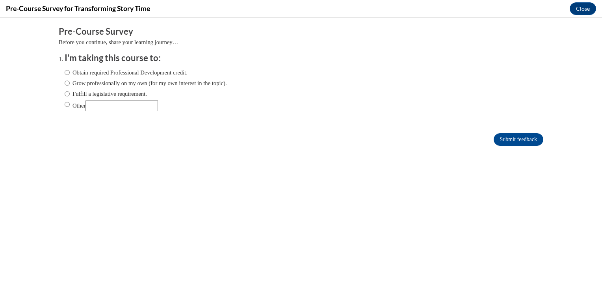
scroll to position [0, 0]
click at [119, 73] on label "Obtain required Professional Development credit." at bounding box center [126, 72] width 123 height 9
click at [70, 73] on input "Obtain required Professional Development credit." at bounding box center [67, 72] width 5 height 9
radio input "true"
click at [499, 143] on input "Submit feedback" at bounding box center [518, 139] width 50 height 13
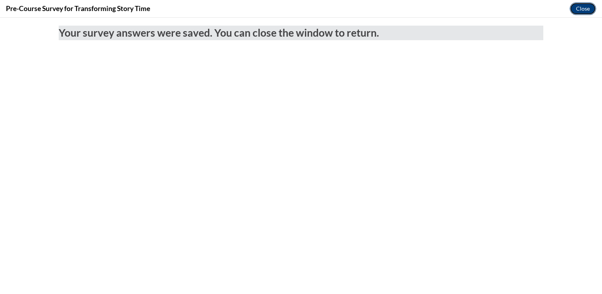
click at [581, 11] on button "Close" at bounding box center [582, 8] width 26 height 13
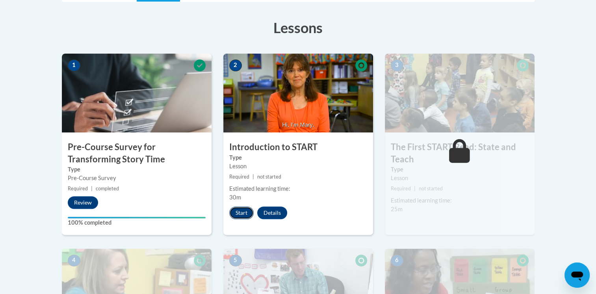
click at [237, 218] on button "Start" at bounding box center [241, 212] width 24 height 13
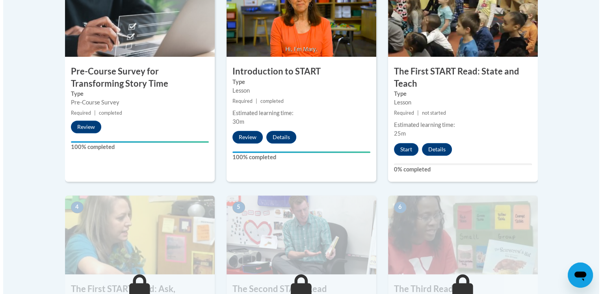
scroll to position [288, 0]
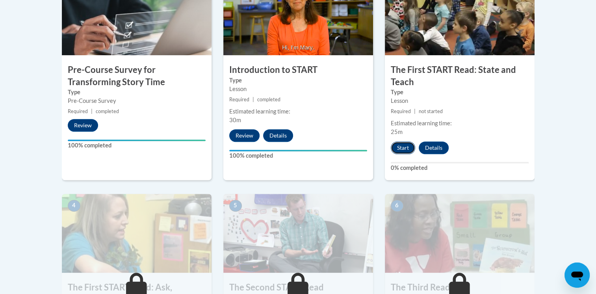
click at [404, 150] on button "Start" at bounding box center [403, 147] width 24 height 13
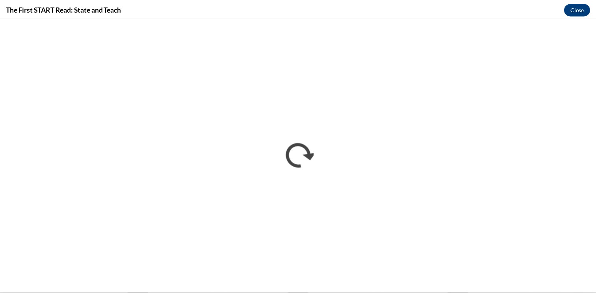
scroll to position [0, 0]
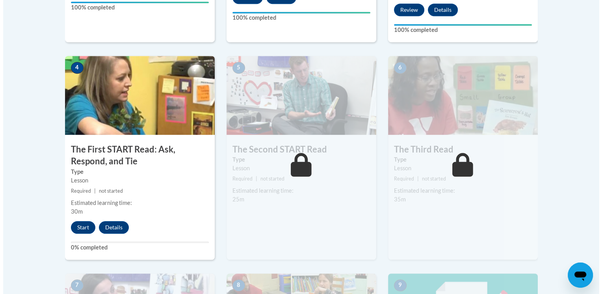
scroll to position [426, 0]
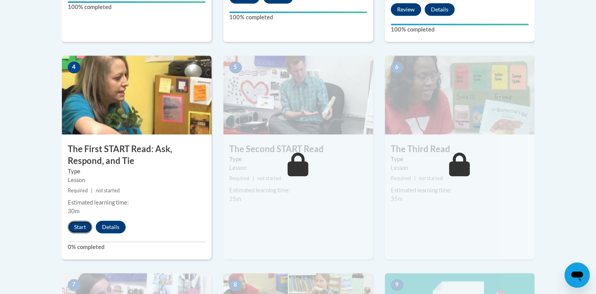
click at [72, 225] on button "Start" at bounding box center [80, 227] width 24 height 13
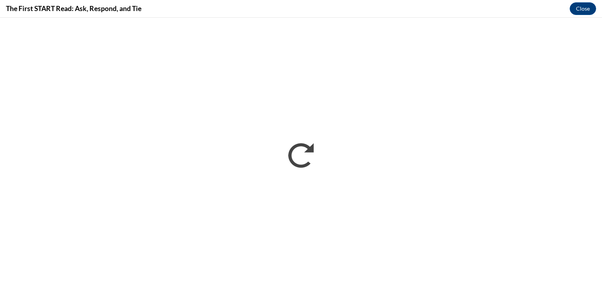
scroll to position [0, 0]
